Goal: Task Accomplishment & Management: Manage account settings

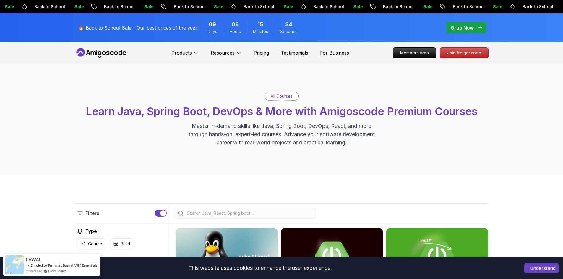
click at [415, 53] on p "Members Area" at bounding box center [414, 53] width 41 height 10
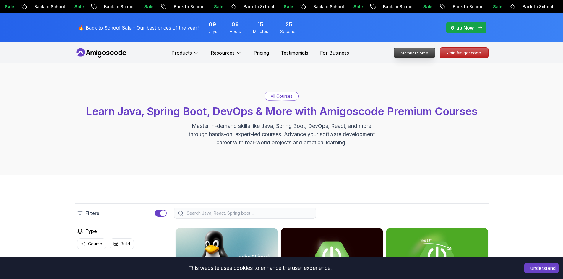
click at [415, 53] on p "Members Area" at bounding box center [414, 53] width 41 height 10
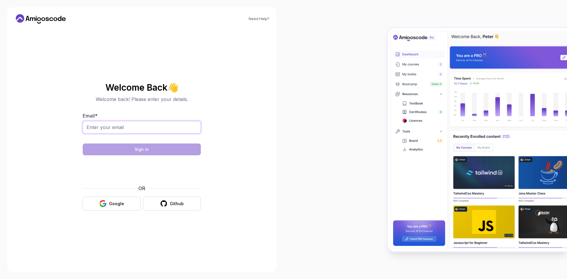
click at [131, 132] on input "Email *" at bounding box center [142, 127] width 118 height 12
click at [112, 77] on div "Welcome Back 👋 Welcome back! Please enter your details. Email * Sign in OR Goog…" at bounding box center [142, 147] width 118 height 140
click at [41, 12] on div "Need Help? Welcome Back 👋 Welcome back! Please enter your details. Email * Sign…" at bounding box center [141, 139] width 269 height 265
click at [38, 17] on icon at bounding box center [40, 18] width 53 height 9
